Goal: Task Accomplishment & Management: Use online tool/utility

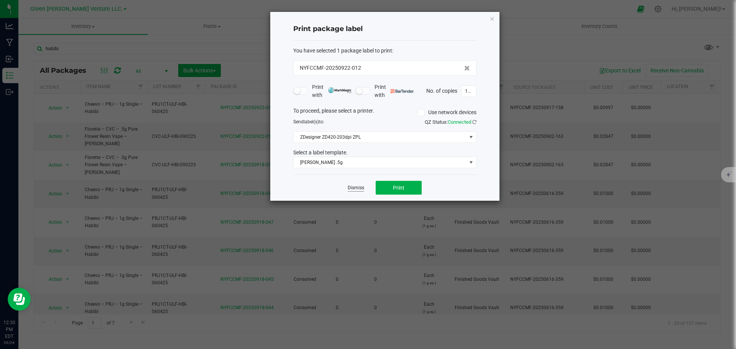
click at [360, 190] on link "Dismiss" at bounding box center [356, 188] width 16 height 7
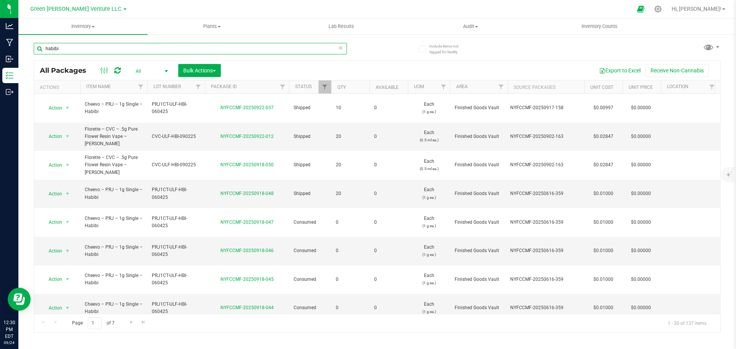
drag, startPoint x: 146, startPoint y: 47, endPoint x: 28, endPoint y: 58, distance: 119.3
click at [28, 59] on div "Include items not tagged for facility habibi All Packages All Active Only Lab S…" at bounding box center [376, 151] width 717 height 234
type input "blue zushi"
click at [28, 57] on div "Include items not tagged for facility blue zushi All Packages All Active Only L…" at bounding box center [376, 151] width 717 height 234
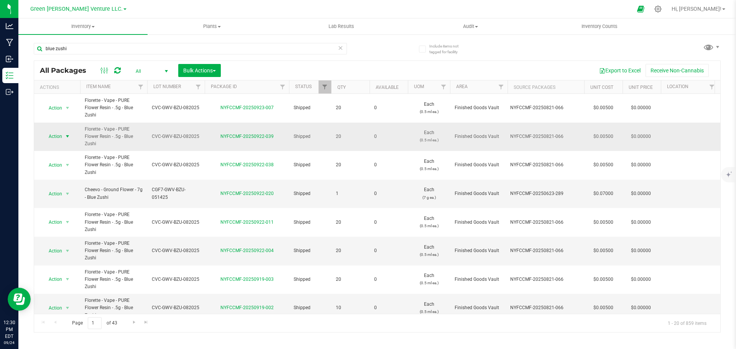
click at [64, 136] on span "select" at bounding box center [68, 136] width 10 height 11
click at [77, 183] on li "Print package label" at bounding box center [66, 183] width 49 height 11
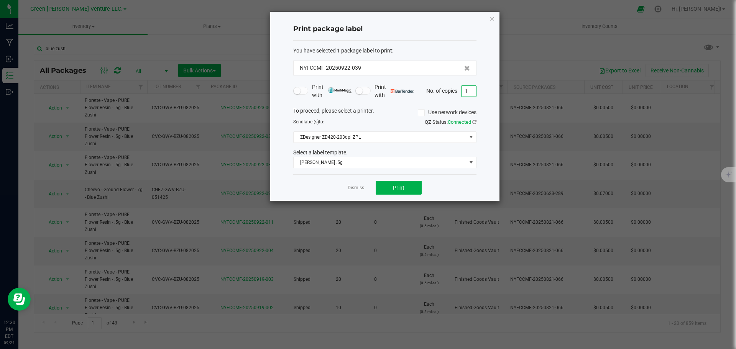
click at [469, 91] on input "1" at bounding box center [468, 91] width 15 height 11
type input "25"
click at [395, 191] on button "Print" at bounding box center [399, 188] width 46 height 14
click at [439, 323] on ngb-modal-window "Print package label You have selected 1 package label to print : NYFCCMF-202509…" at bounding box center [371, 174] width 742 height 349
click at [489, 20] on div "Print package label You have selected 1 package label to print : NYFCCMF-202509…" at bounding box center [384, 106] width 229 height 189
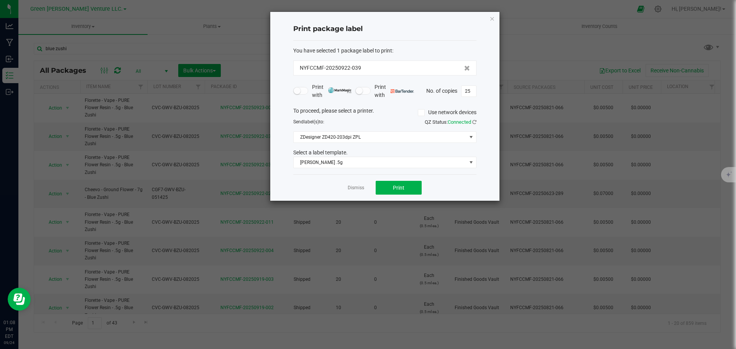
click at [490, 20] on icon "button" at bounding box center [491, 18] width 5 height 9
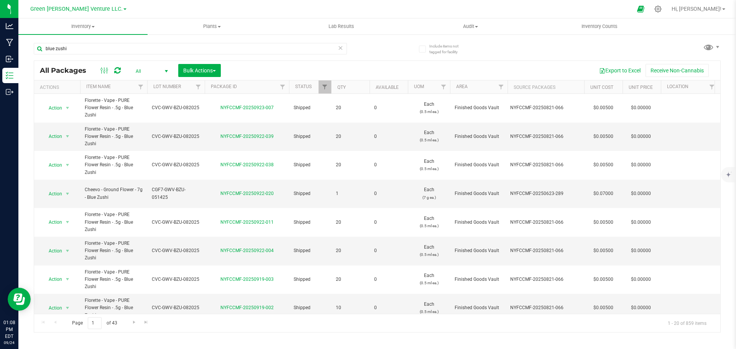
click at [195, 54] on div "blue zushi" at bounding box center [190, 52] width 313 height 18
click at [195, 49] on input "blue zushi" at bounding box center [190, 48] width 313 height 11
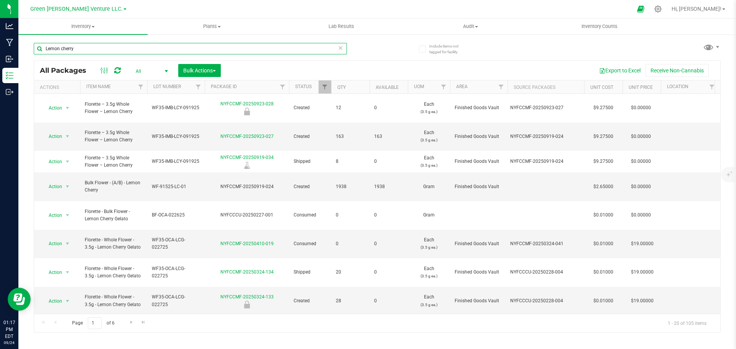
drag, startPoint x: 80, startPoint y: 46, endPoint x: 47, endPoint y: 48, distance: 33.4
click at [47, 48] on input "Lemon cherry" at bounding box center [190, 48] width 313 height 11
click at [132, 44] on input "Lemon cherry" at bounding box center [190, 48] width 313 height 11
type input "Lemon cherry"
